Goal: Information Seeking & Learning: Learn about a topic

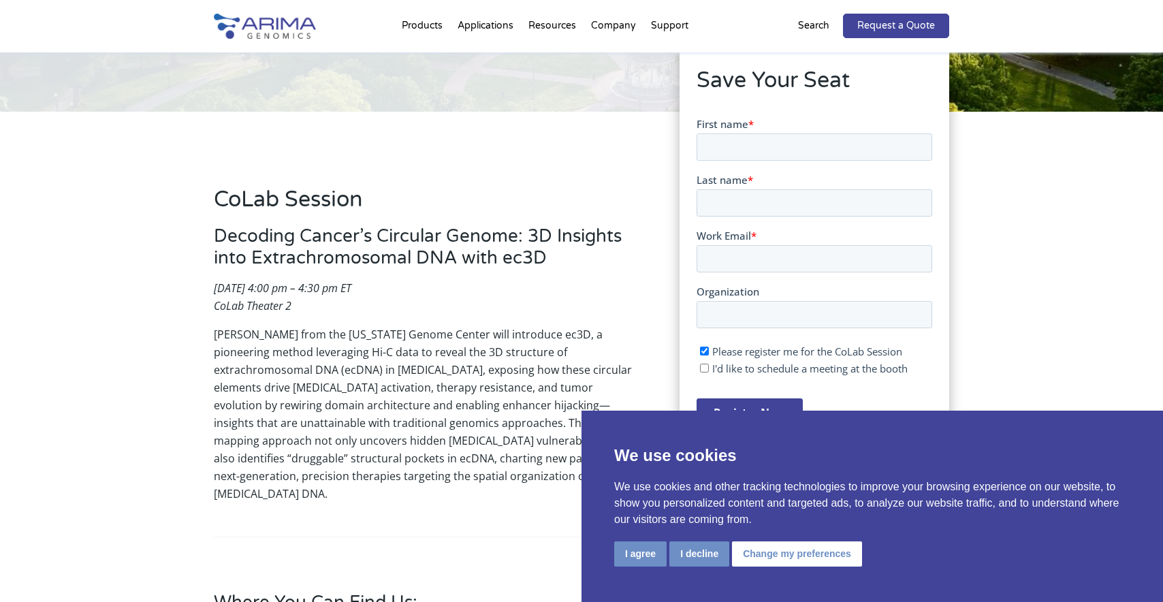
scroll to position [279, 0]
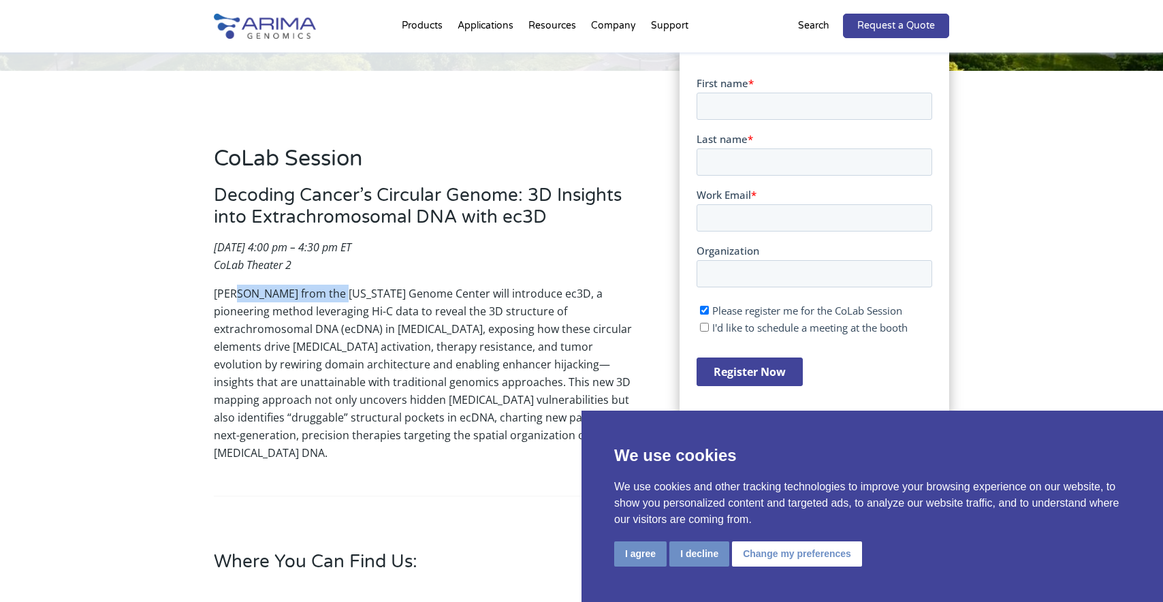
drag, startPoint x: 344, startPoint y: 294, endPoint x: 231, endPoint y: 291, distance: 113.0
click at [231, 291] on p "[PERSON_NAME] from the [US_STATE] Genome Center will introduce ec3D, a pioneeri…" at bounding box center [426, 373] width 425 height 177
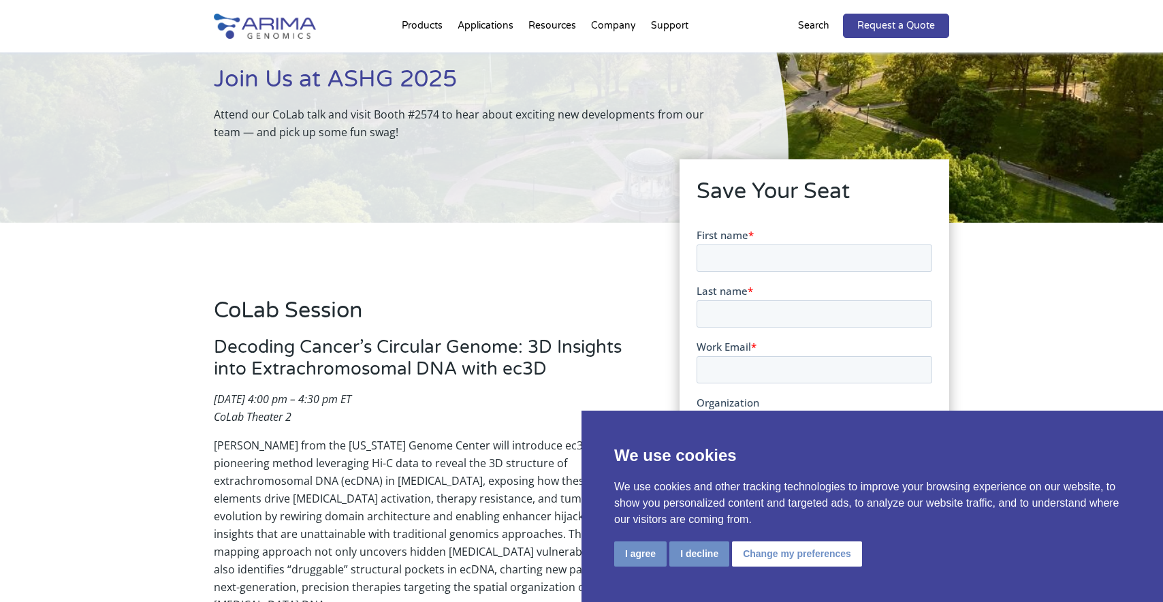
scroll to position [128, 0]
drag, startPoint x: 346, startPoint y: 447, endPoint x: 235, endPoint y: 442, distance: 111.8
click at [235, 442] on p "[PERSON_NAME] from the [US_STATE] Genome Center will introduce ec3D, a pioneeri…" at bounding box center [426, 524] width 425 height 177
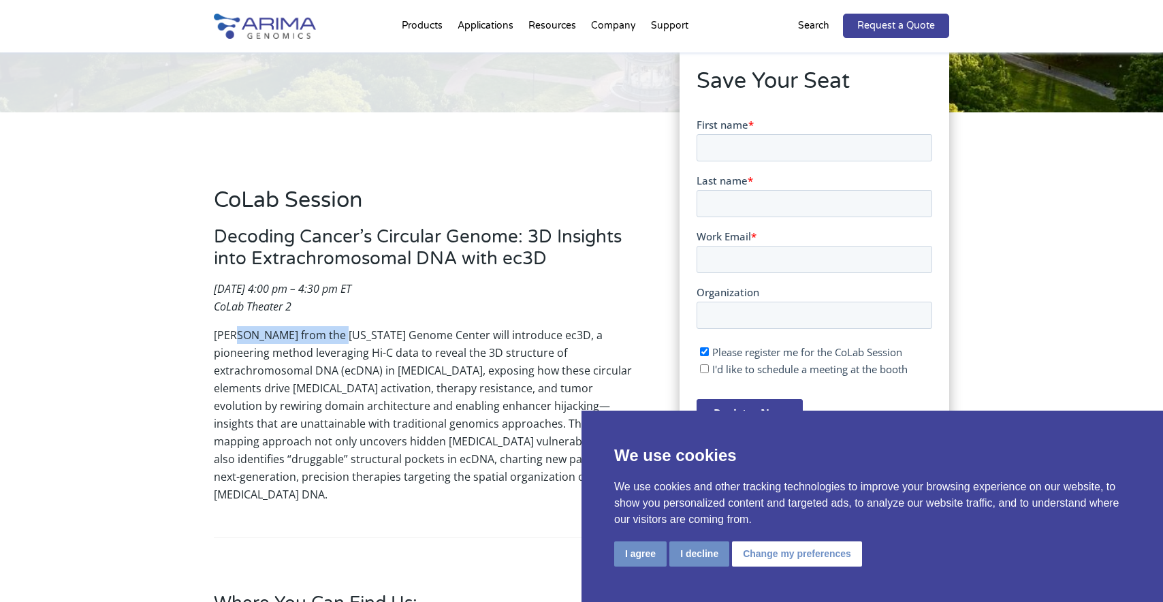
scroll to position [233, 0]
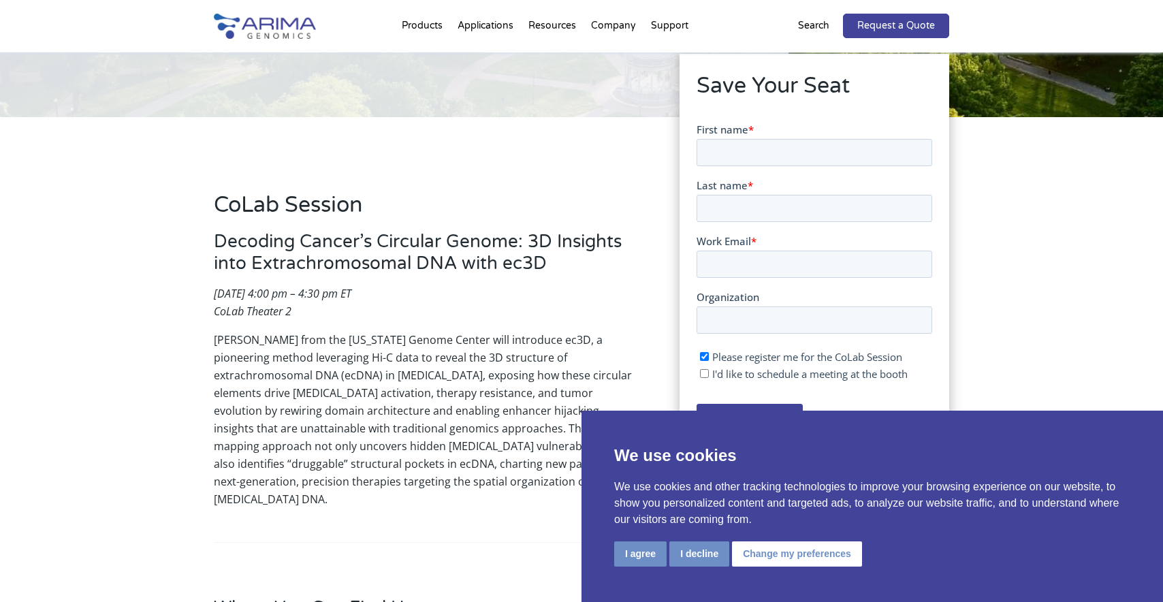
click at [440, 405] on p "[PERSON_NAME] from the [US_STATE] Genome Center will introduce ec3D, a pioneeri…" at bounding box center [426, 419] width 425 height 177
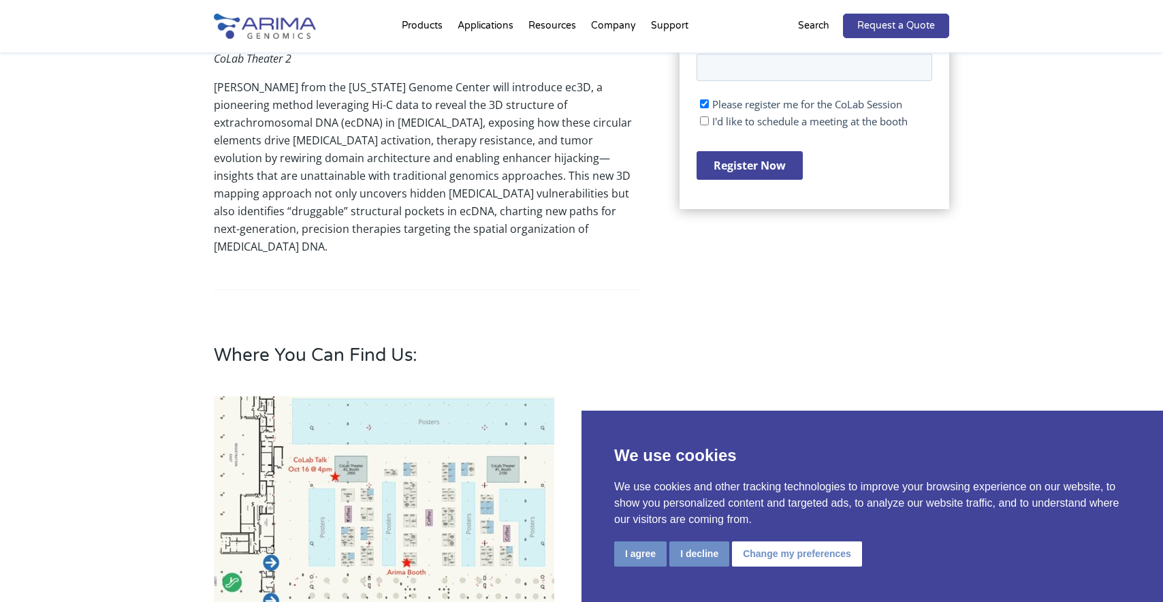
scroll to position [515, 0]
